Goal: Find specific page/section: Find specific page/section

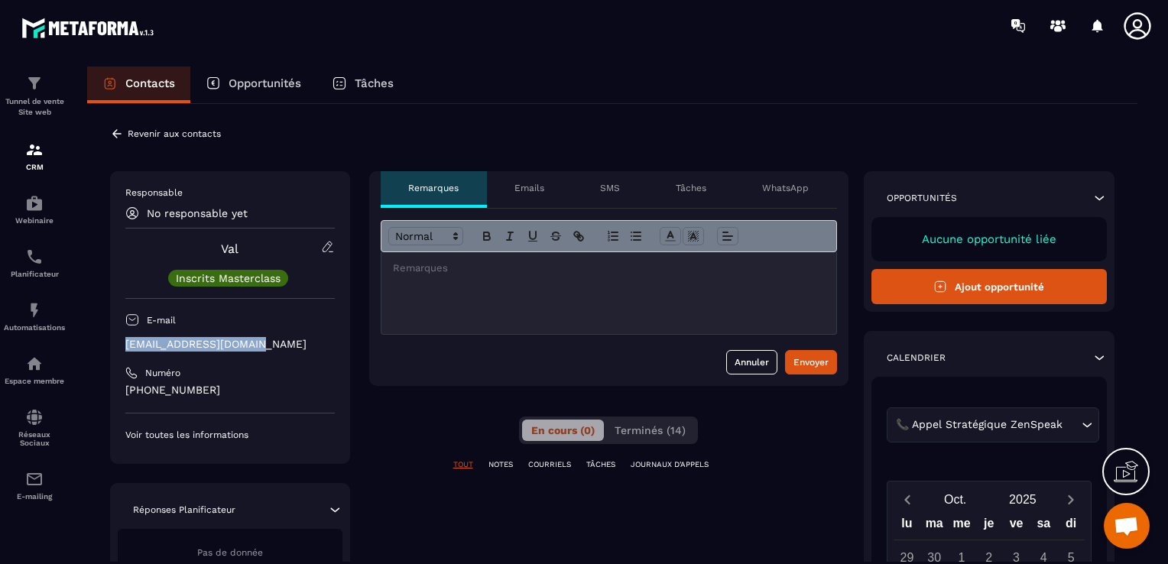
drag, startPoint x: 260, startPoint y: 341, endPoint x: 126, endPoint y: 341, distance: 133.7
click at [126, 341] on p "[EMAIL_ADDRESS][DOMAIN_NAME]" at bounding box center [229, 344] width 209 height 15
copy p "[EMAIL_ADDRESS][DOMAIN_NAME]"
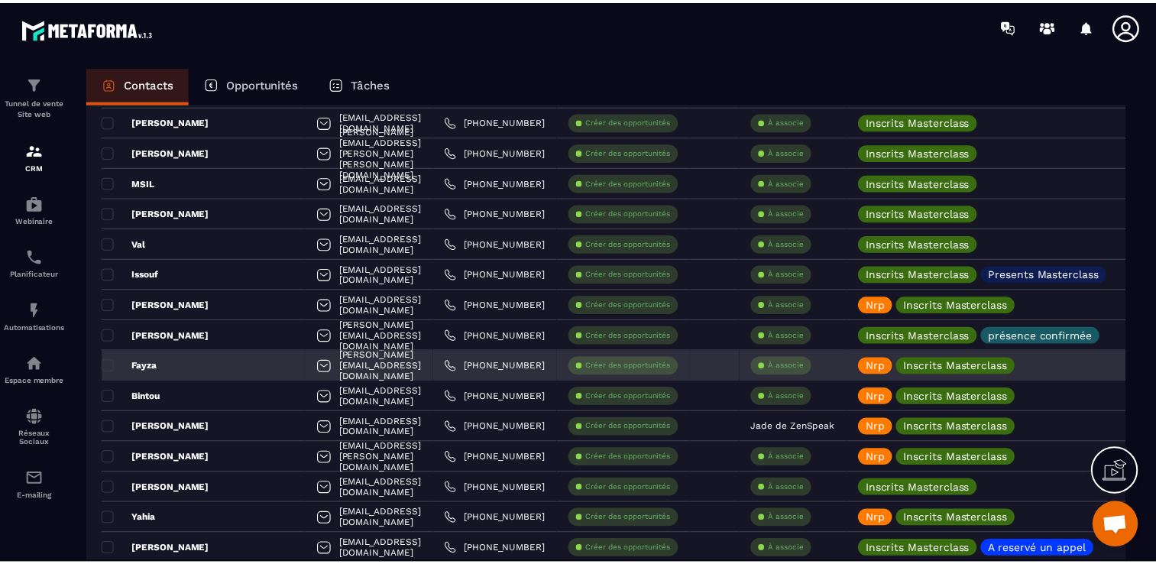
scroll to position [2522, 0]
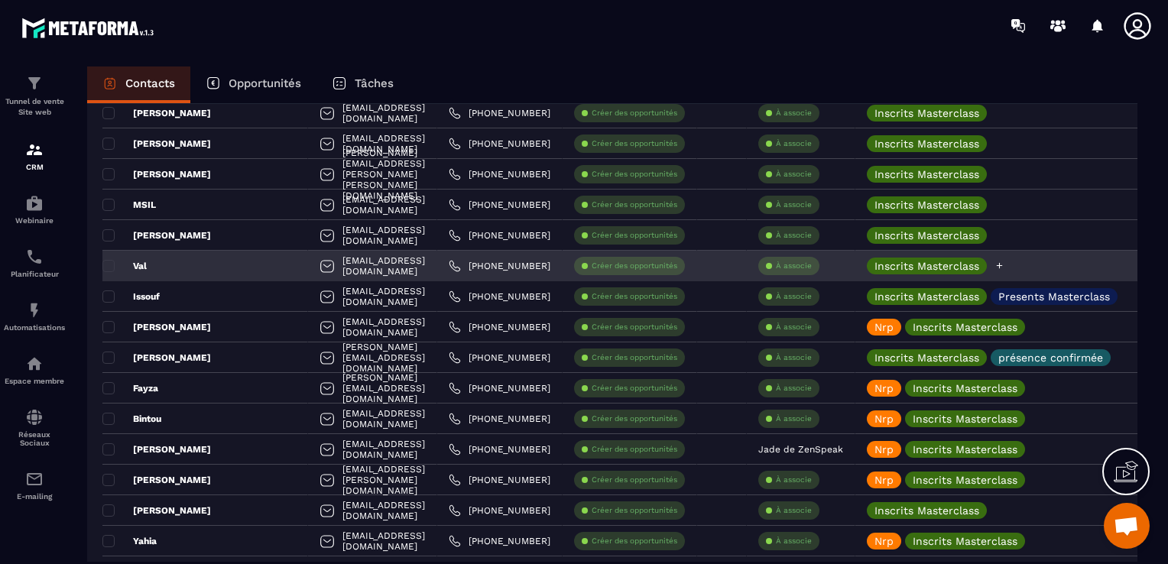
click at [1004, 267] on icon at bounding box center [999, 266] width 10 height 10
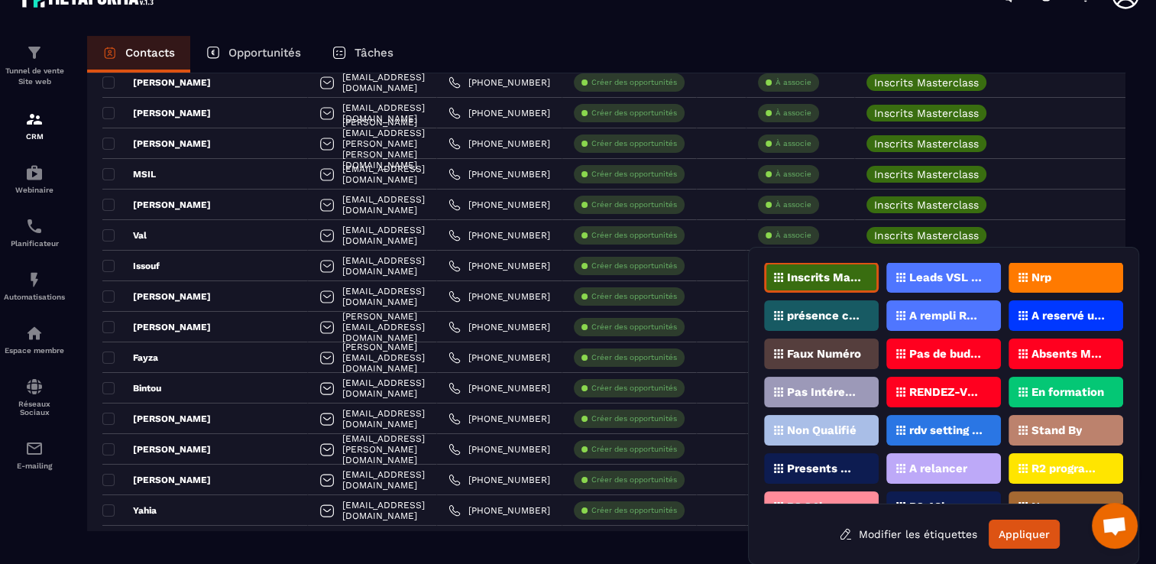
scroll to position [0, 0]
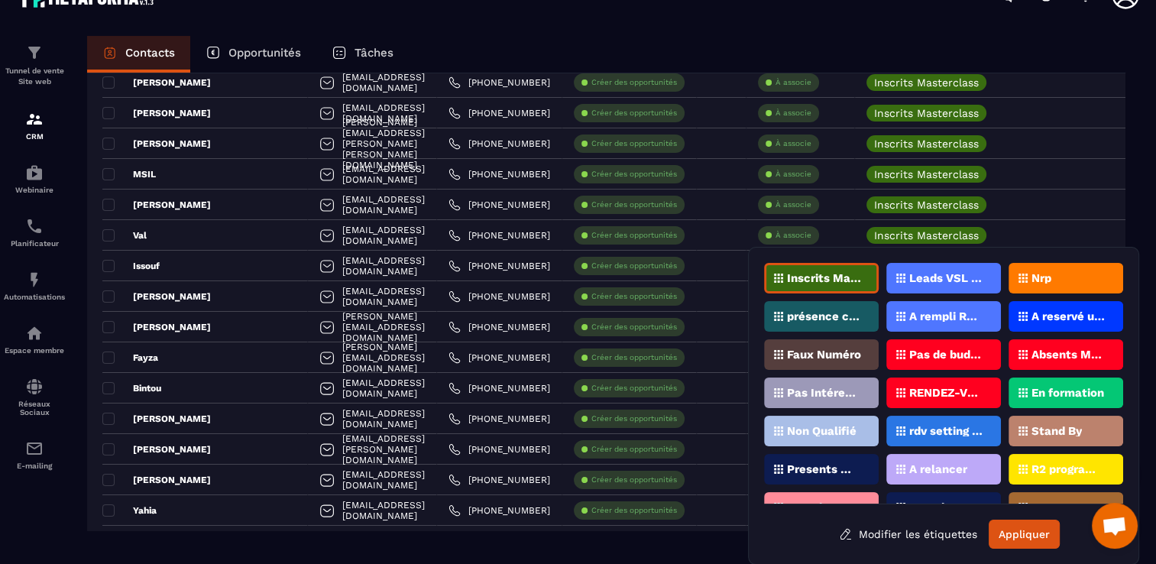
click at [874, 459] on div "Presents Masterclass" at bounding box center [821, 469] width 115 height 31
click at [1039, 534] on button "Appliquer" at bounding box center [1024, 534] width 71 height 29
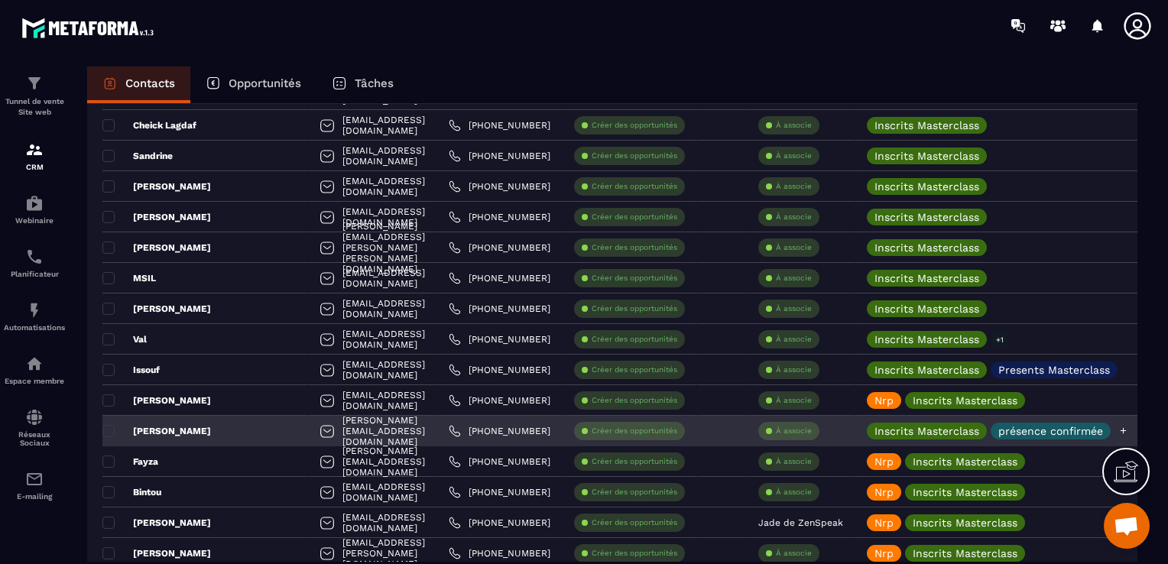
scroll to position [2445, 0]
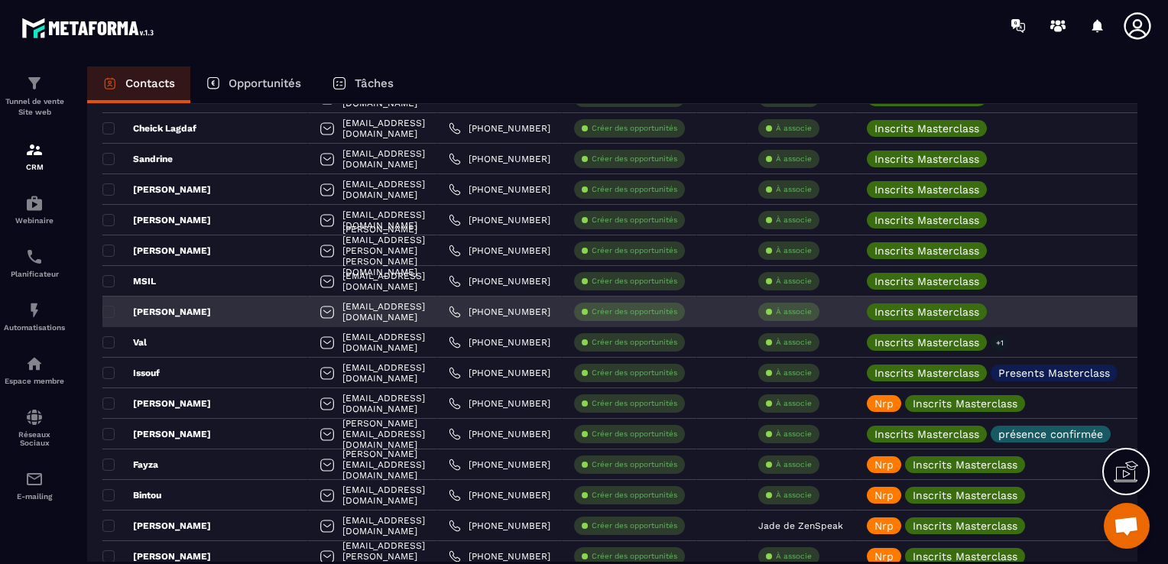
click at [361, 307] on div "[EMAIL_ADDRESS][DOMAIN_NAME]" at bounding box center [372, 311] width 129 height 31
click at [217, 311] on div "[PERSON_NAME]" at bounding box center [205, 311] width 206 height 31
